Goal: Check status: Check status

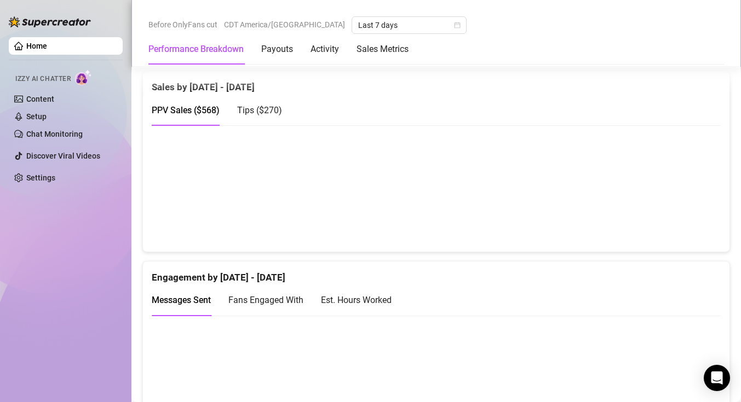
scroll to position [578, 0]
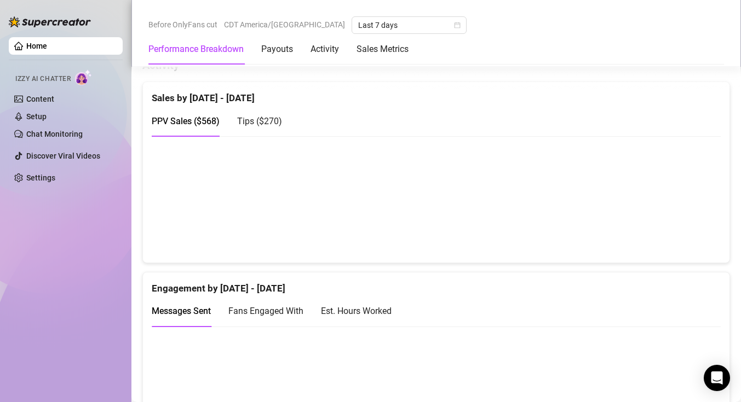
click at [284, 301] on div "Fans Engaged With" at bounding box center [265, 311] width 75 height 31
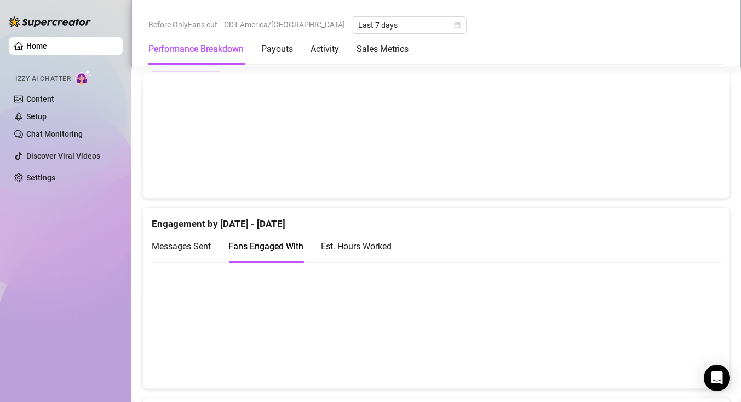
scroll to position [631, 0]
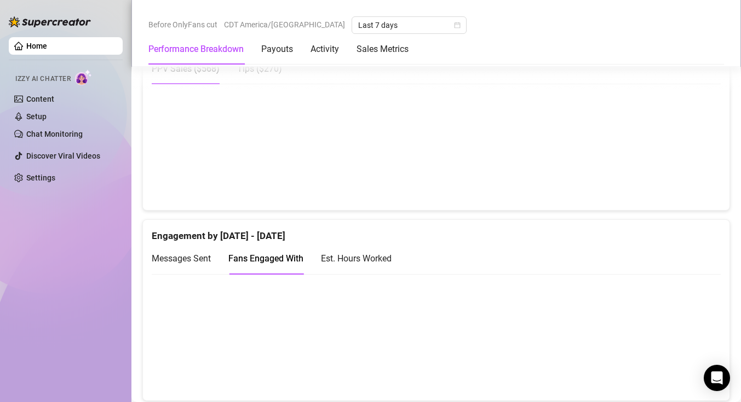
click at [347, 260] on div "Est. Hours Worked" at bounding box center [356, 259] width 71 height 14
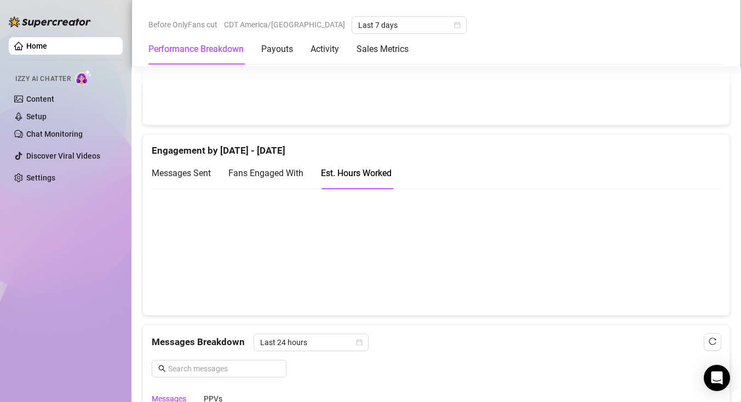
scroll to position [708, 0]
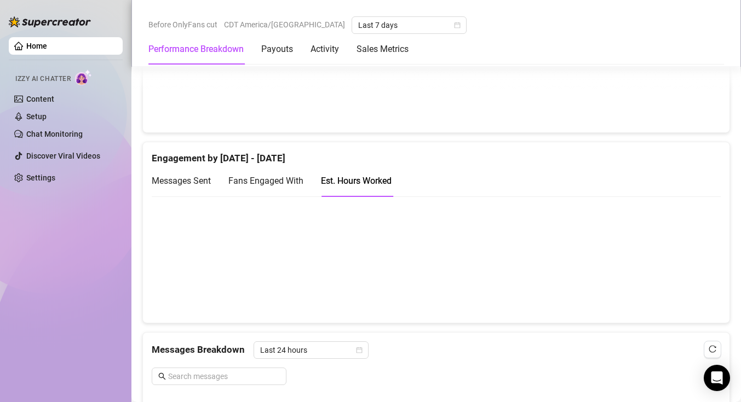
click at [172, 174] on div "Messages Sent" at bounding box center [181, 181] width 59 height 14
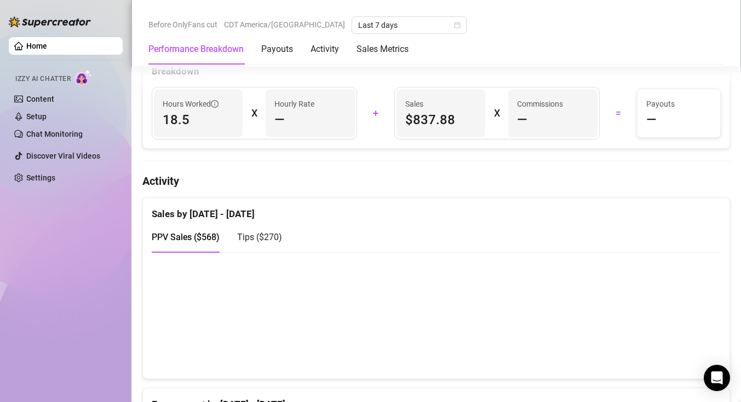
scroll to position [462, 0]
click at [257, 237] on span "Tips ( $270 )" at bounding box center [259, 238] width 45 height 10
click at [191, 239] on span "PPV Sales ( $568 )" at bounding box center [186, 238] width 68 height 10
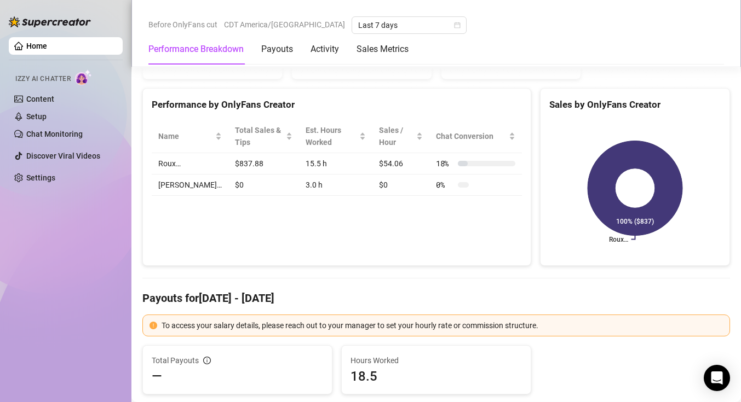
scroll to position [0, 0]
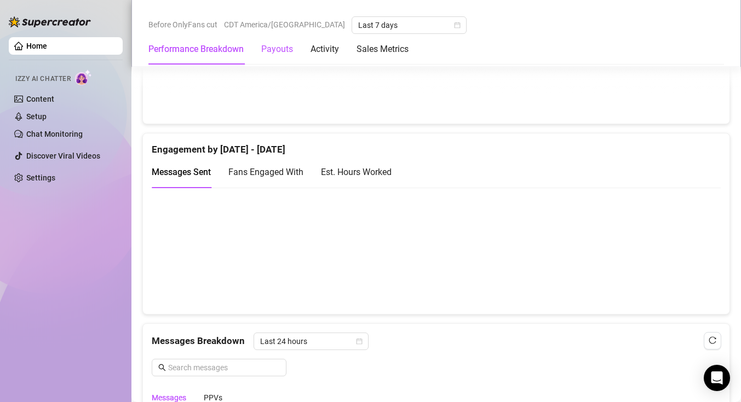
click at [281, 50] on div "Payouts" at bounding box center [277, 49] width 32 height 13
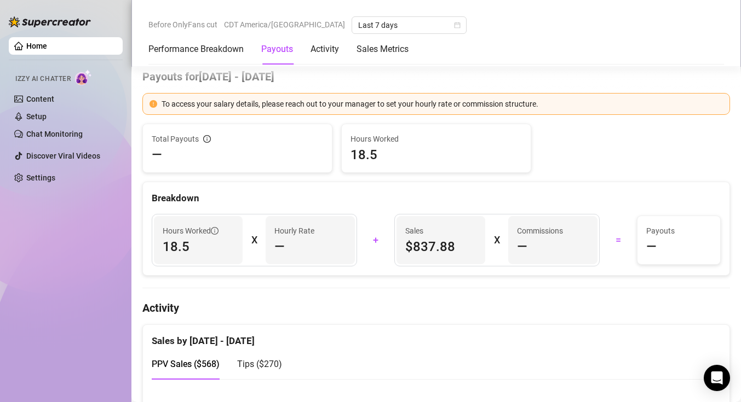
scroll to position [332, 0]
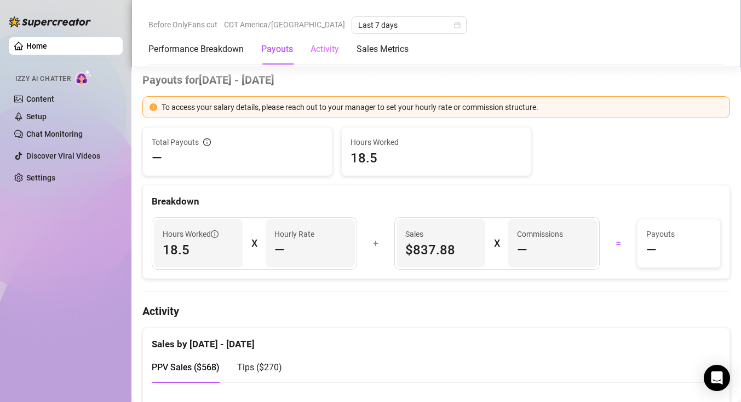
click at [321, 58] on div "Activity" at bounding box center [324, 49] width 28 height 31
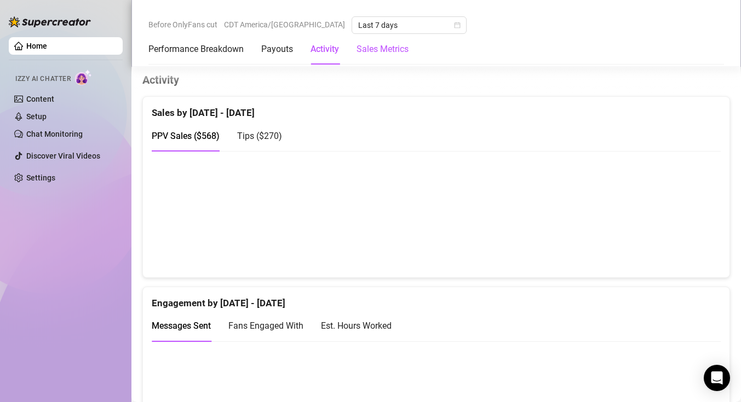
click at [380, 48] on Metrics "Sales Metrics" at bounding box center [382, 49] width 52 height 13
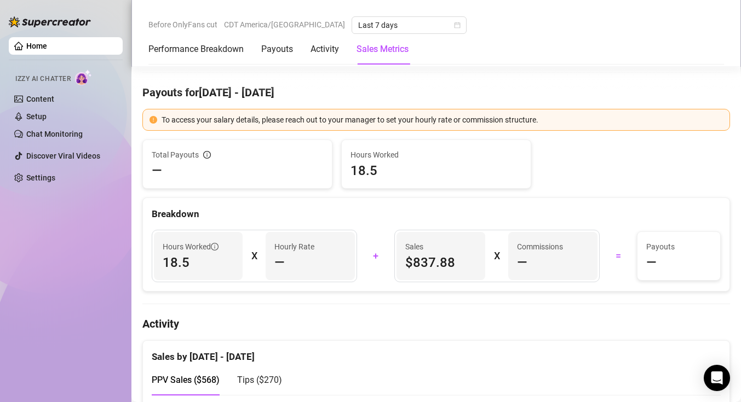
scroll to position [0, 0]
